Goal: Task Accomplishment & Management: Use online tool/utility

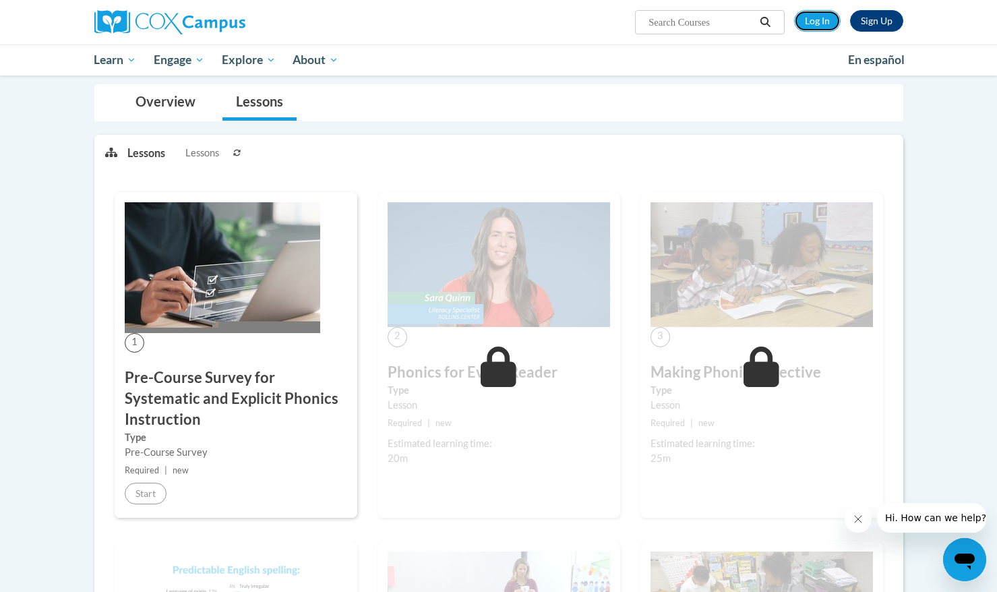
drag, startPoint x: 809, startPoint y: 20, endPoint x: 818, endPoint y: 5, distance: 16.6
click at [809, 20] on link "Log In" at bounding box center [817, 21] width 47 height 22
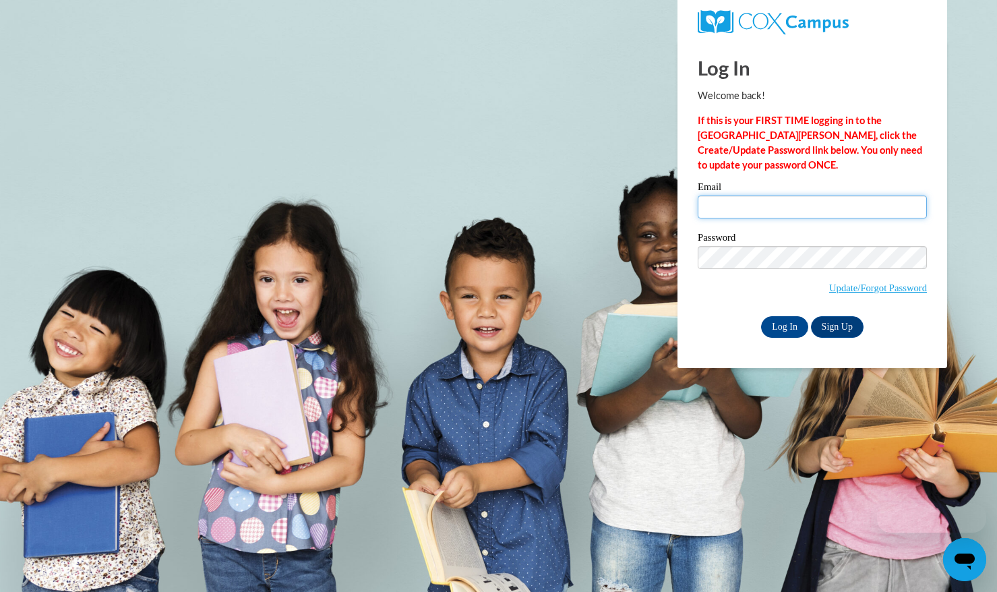
click at [791, 209] on input "Email" at bounding box center [812, 206] width 229 height 23
click at [762, 209] on input "Email" at bounding box center [812, 206] width 229 height 23
type input "[EMAIL_ADDRESS][DOMAIN_NAME]"
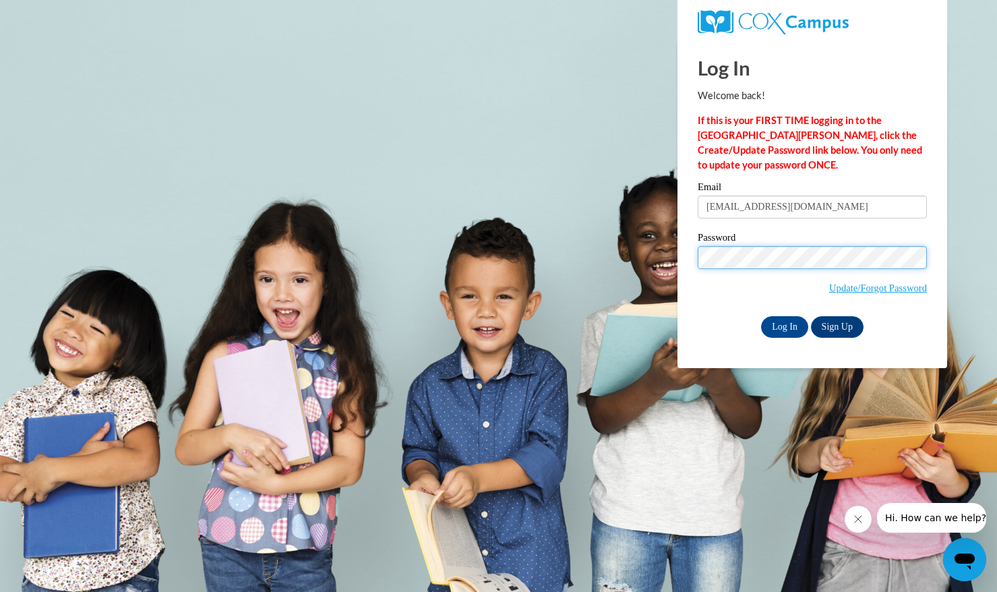
click at [761, 316] on input "Log In" at bounding box center [784, 327] width 47 height 22
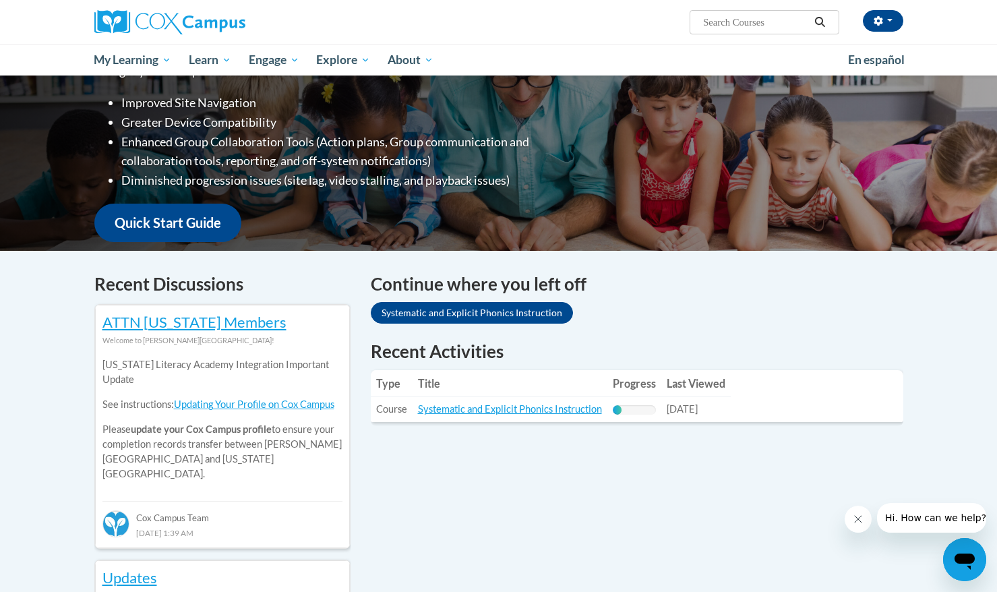
scroll to position [351, 0]
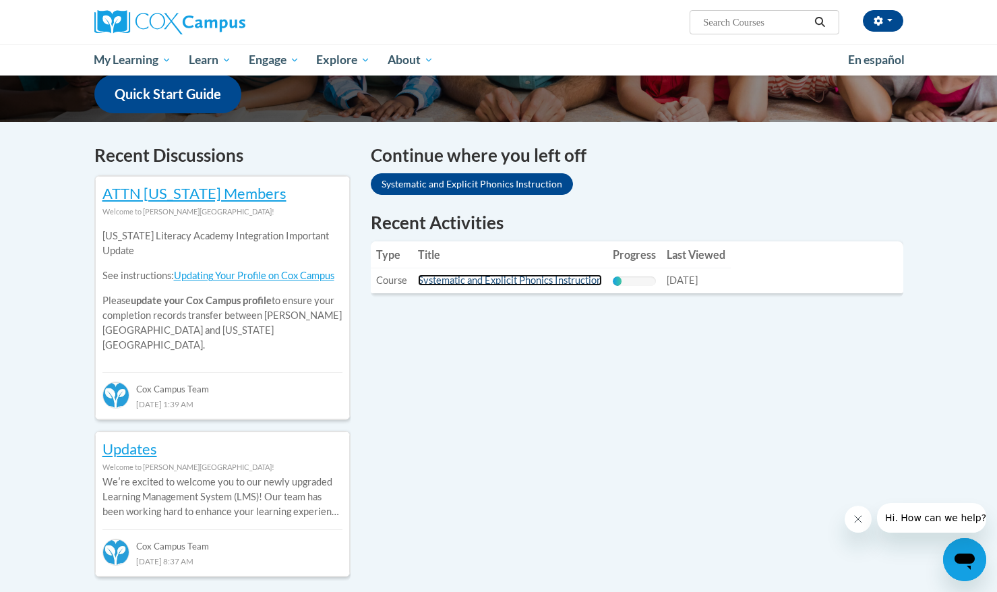
click at [557, 284] on link "Systematic and Explicit Phonics Instruction" at bounding box center [510, 279] width 184 height 11
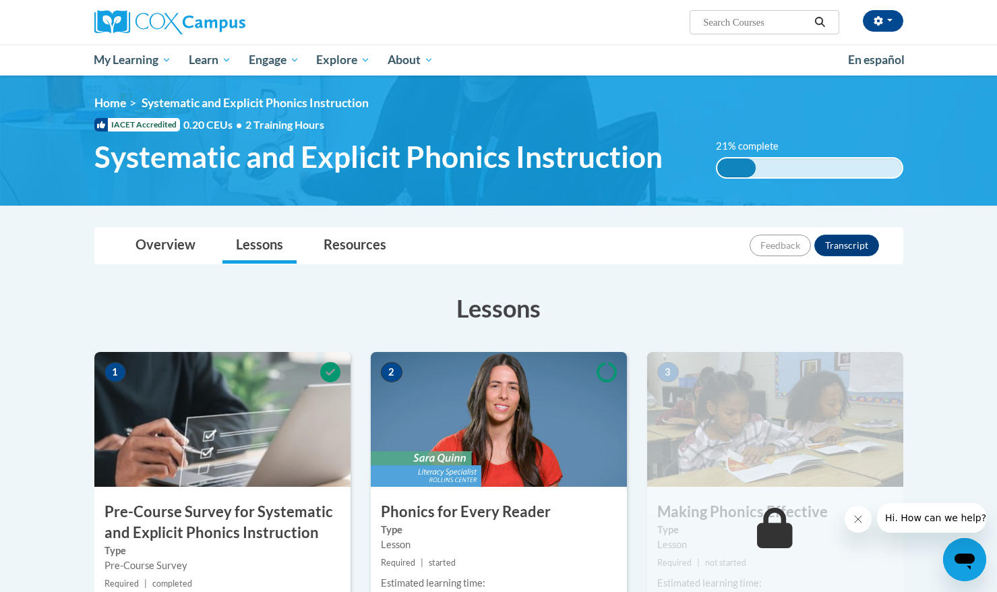
scroll to position [313, 0]
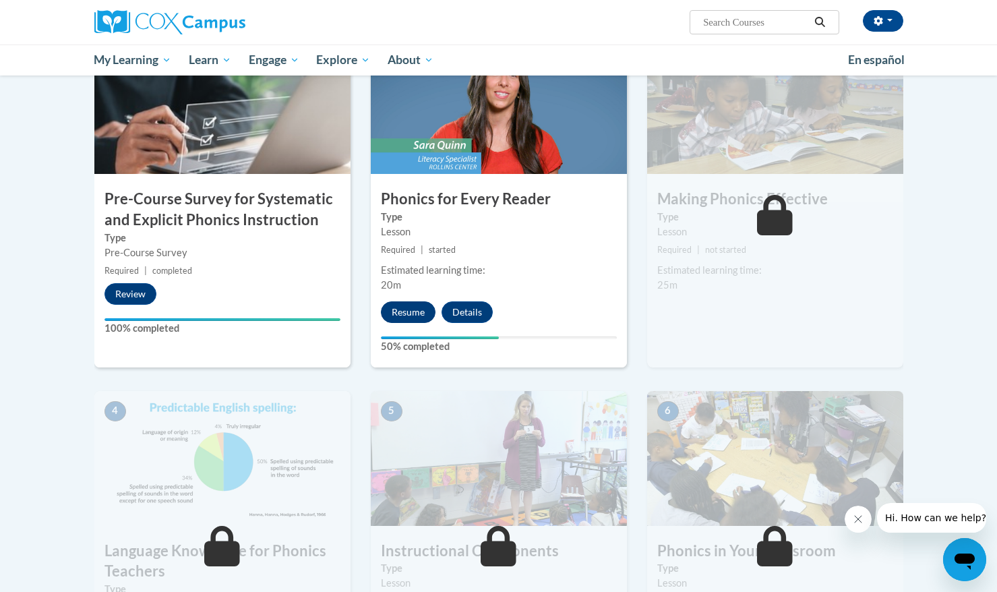
click at [433, 319] on div "Resume Details Feedback" at bounding box center [440, 312] width 139 height 22
click at [422, 315] on button "Resume" at bounding box center [408, 312] width 55 height 22
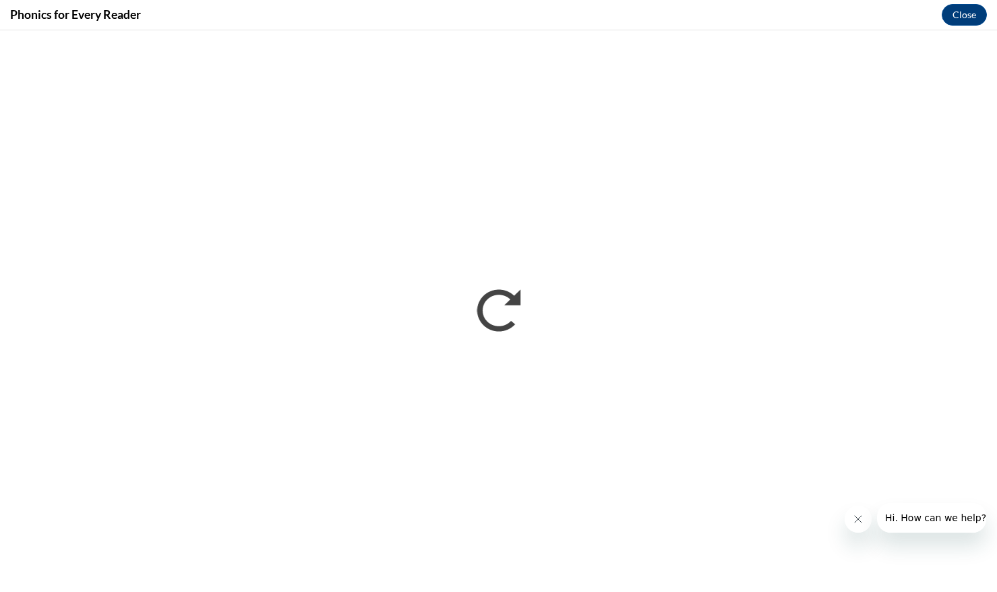
scroll to position [0, 0]
